Goal: Information Seeking & Learning: Learn about a topic

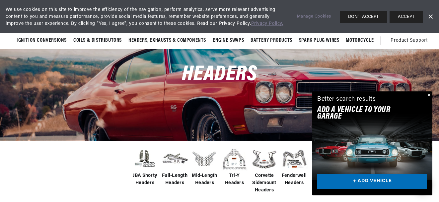
scroll to position [0, 248]
click at [429, 95] on button "Close" at bounding box center [428, 96] width 8 height 8
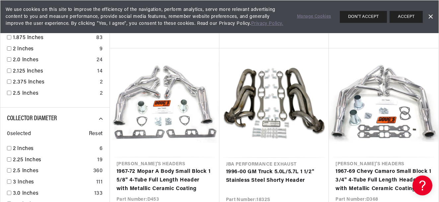
scroll to position [0, 0]
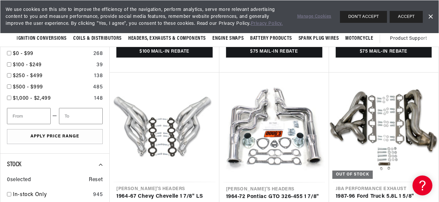
click at [431, 16] on link "Dismiss Banner" at bounding box center [431, 17] width 10 height 10
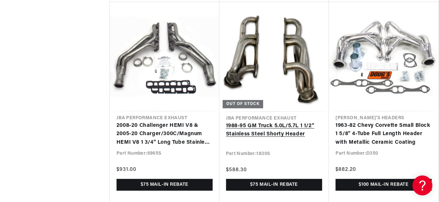
click at [284, 122] on link "1988-95 GM Truck 5.0L/5.7L 1 1/2" Stainless Steel Shorty Header" at bounding box center [274, 130] width 96 height 17
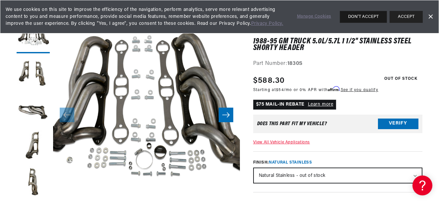
click at [359, 19] on button "DON'T ACCEPT" at bounding box center [363, 17] width 47 height 12
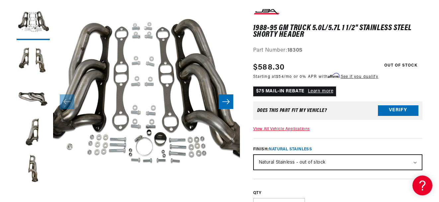
click at [223, 103] on icon "Slide right" at bounding box center [226, 101] width 8 height 7
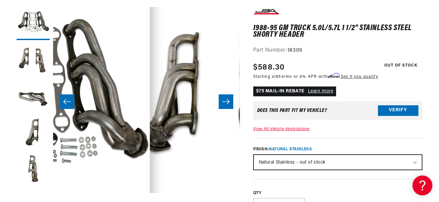
scroll to position [0, 187]
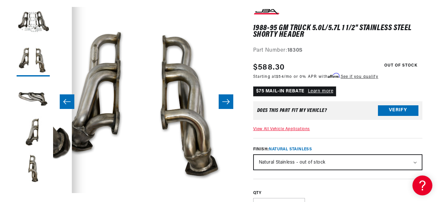
click at [223, 103] on icon "Slide right" at bounding box center [226, 101] width 8 height 7
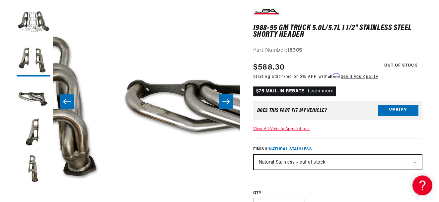
scroll to position [0, 373]
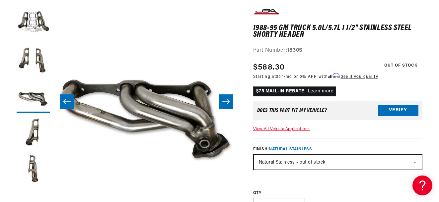
click at [223, 103] on icon "Slide right" at bounding box center [226, 101] width 8 height 7
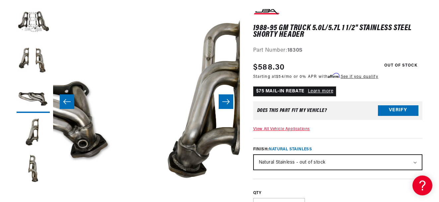
scroll to position [0, 560]
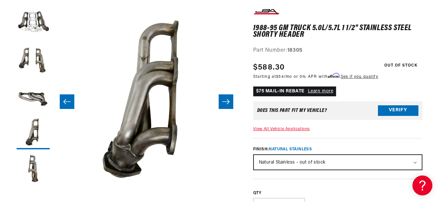
click at [223, 103] on icon "Slide right" at bounding box center [226, 101] width 8 height 7
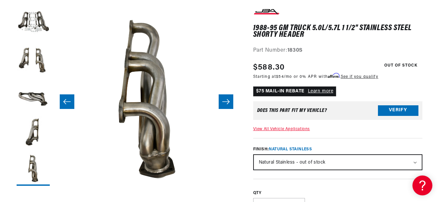
scroll to position [0, 0]
click at [223, 103] on icon "Slide right" at bounding box center [226, 101] width 8 height 7
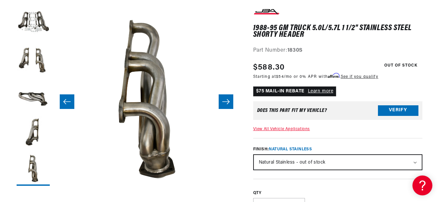
click at [223, 103] on icon "Slide right" at bounding box center [226, 101] width 8 height 7
click at [297, 131] on link "View All Vehicle Applications" at bounding box center [281, 129] width 57 height 4
